Goal: Information Seeking & Learning: Learn about a topic

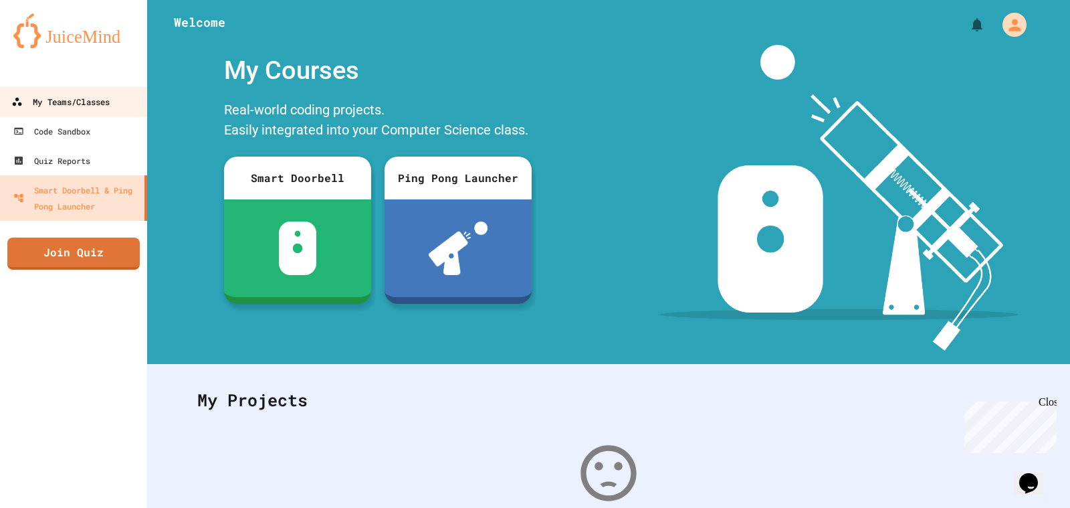
click at [70, 97] on div "My Teams/Classes" at bounding box center [60, 102] width 98 height 17
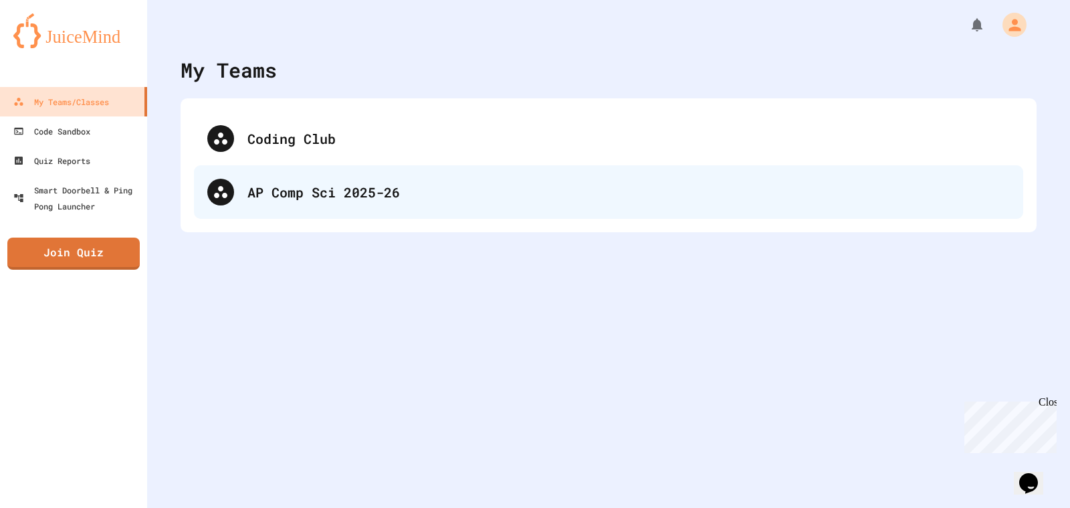
click at [281, 192] on div "AP Comp Sci 2025-26" at bounding box center [628, 192] width 762 height 20
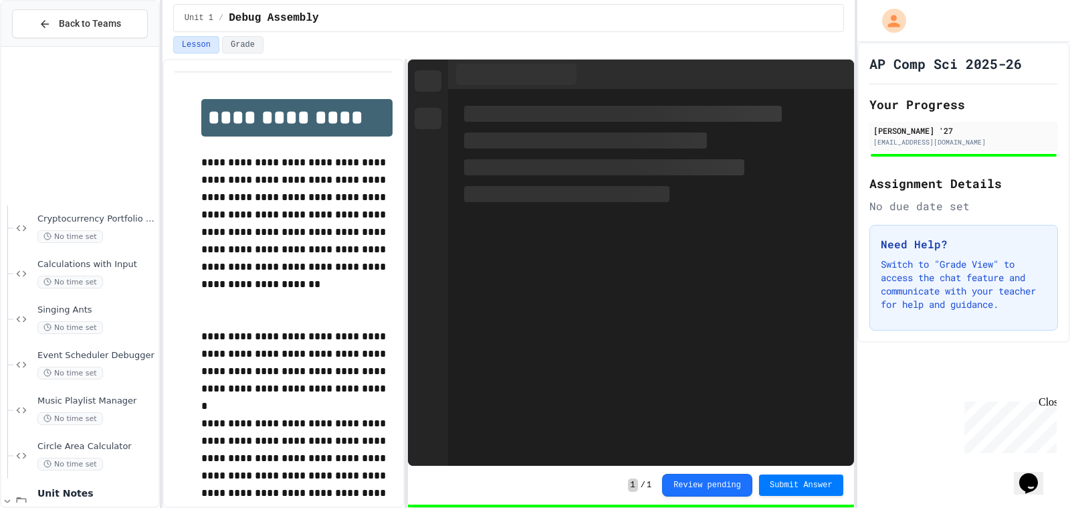
scroll to position [476, 0]
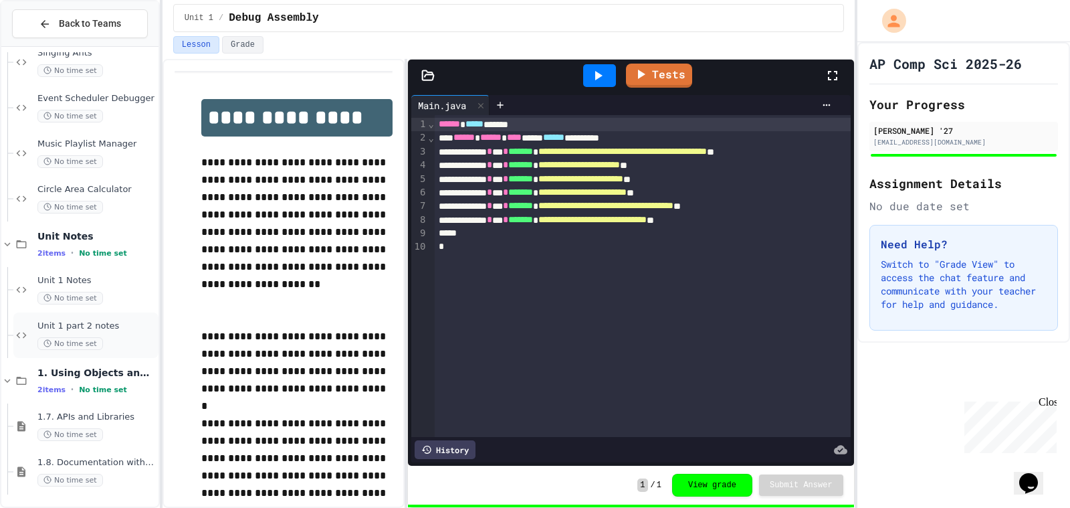
click at [126, 329] on span "Unit 1 part 2 notes" at bounding box center [96, 325] width 118 height 11
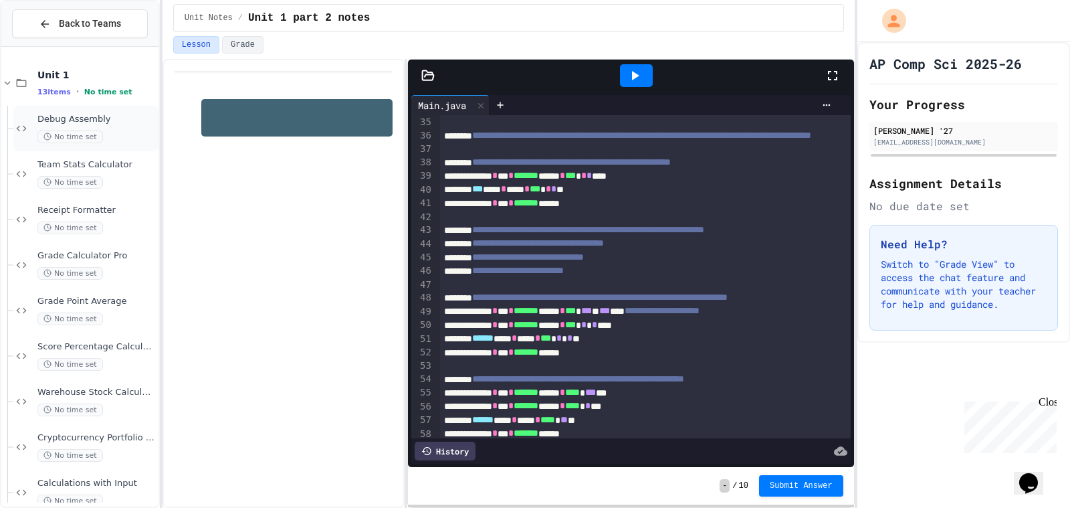
click at [89, 116] on span "Debug Assembly" at bounding box center [96, 119] width 118 height 11
